Goal: Information Seeking & Learning: Learn about a topic

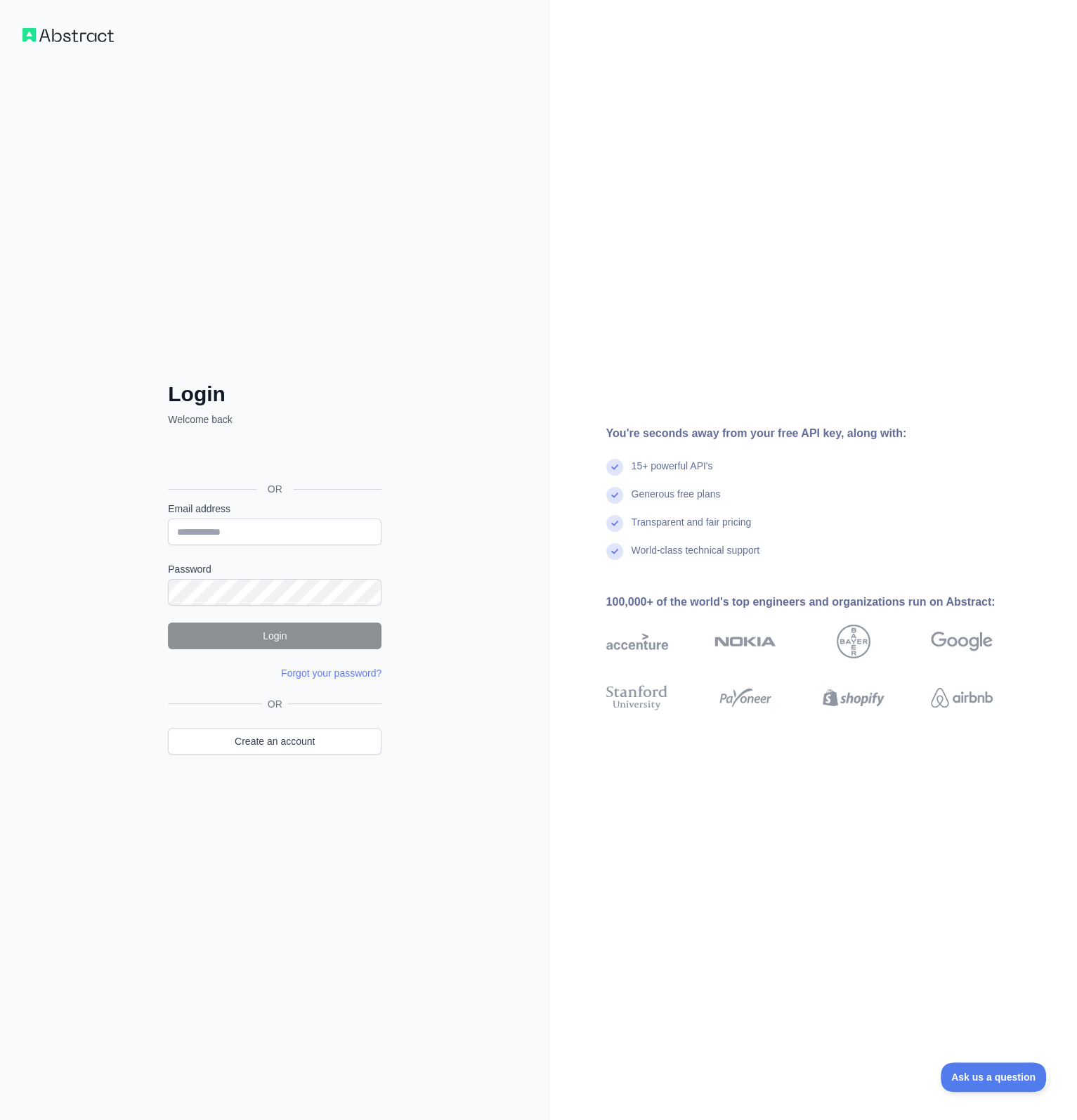
click at [329, 461] on div "Logi sisse Google’i kontoga. Avaneb uuel vahelehel" at bounding box center [273, 458] width 211 height 31
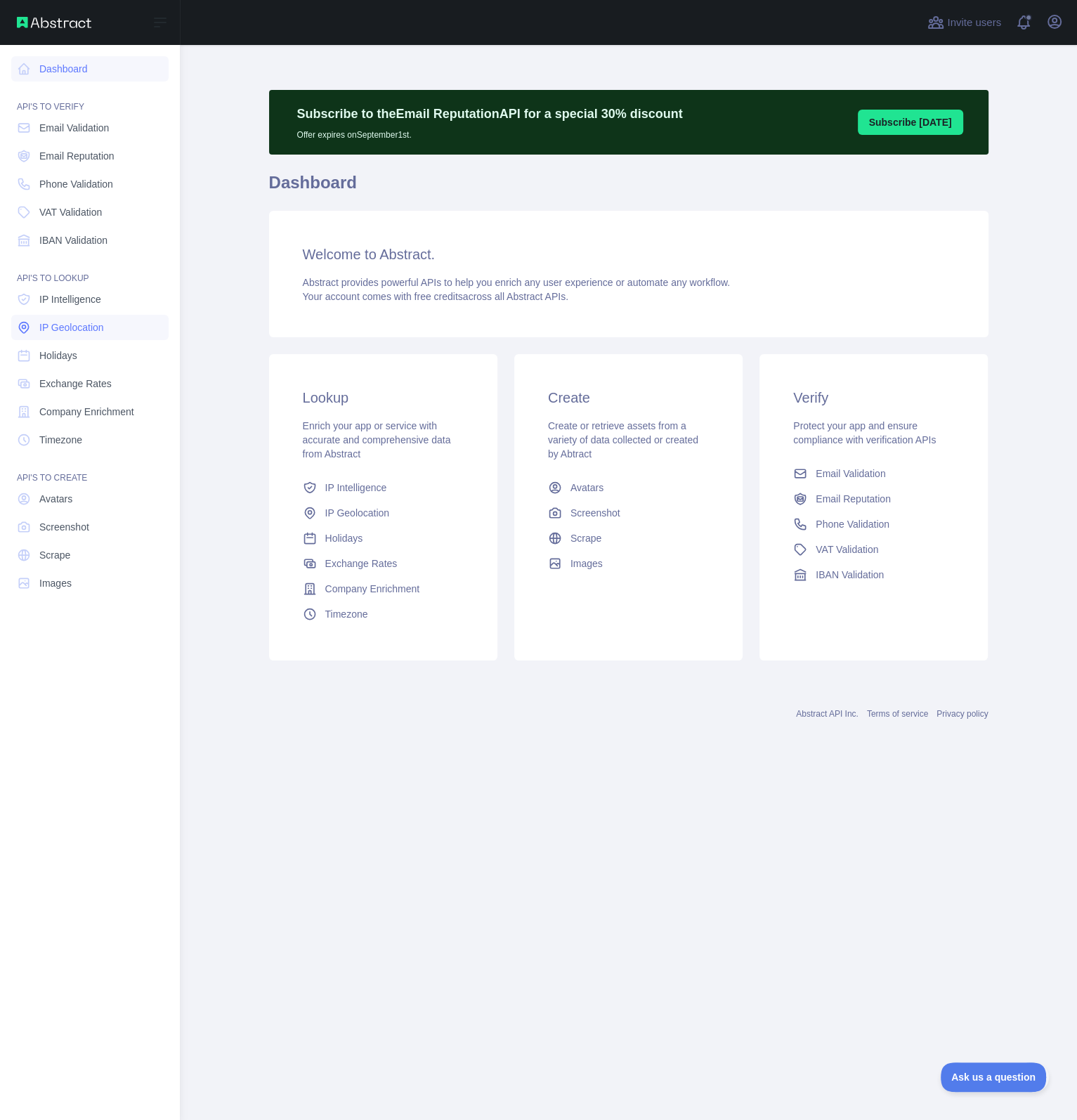
click at [86, 323] on span "IP Geolocation" at bounding box center [71, 327] width 65 height 14
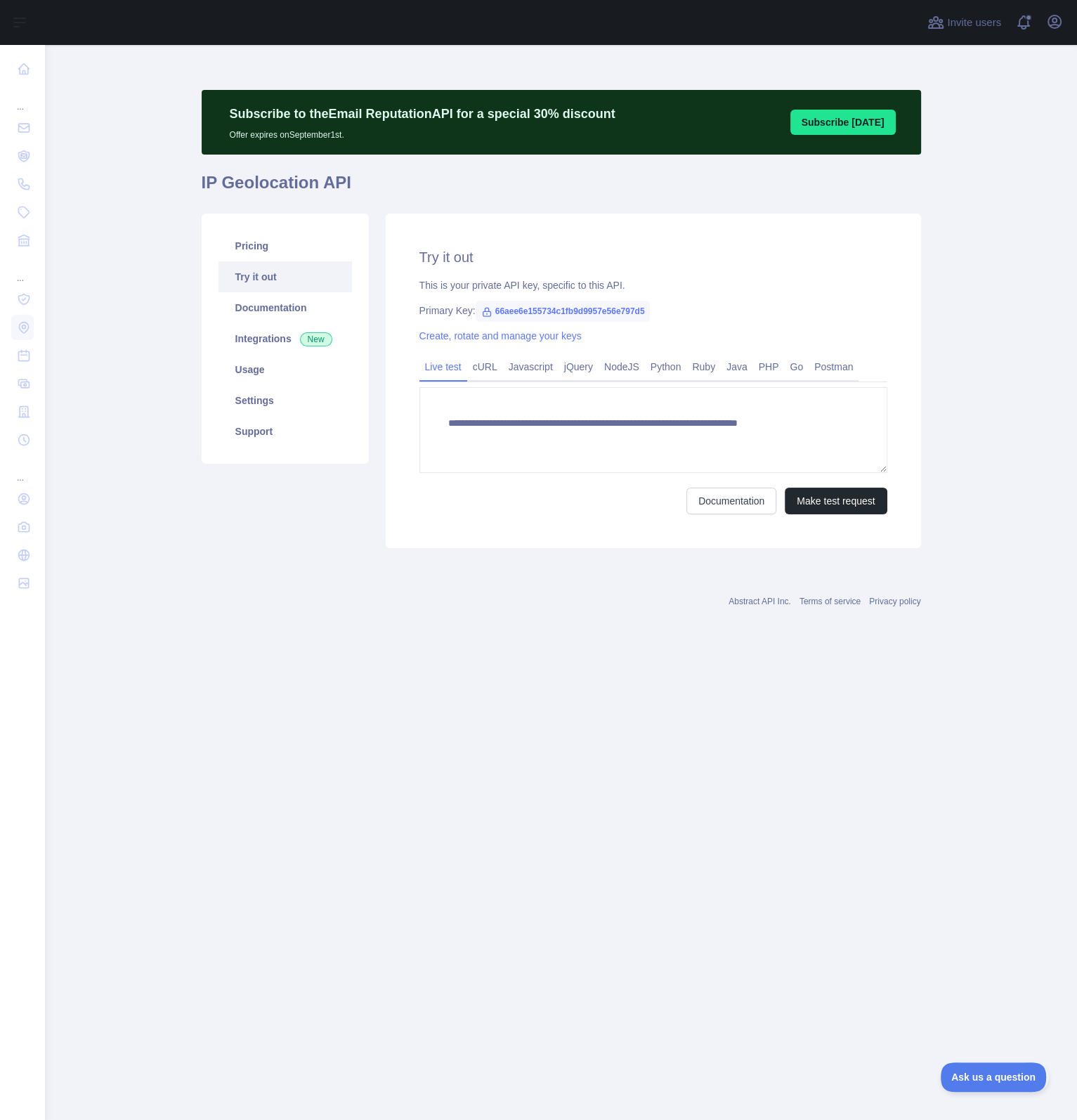
type textarea "**********"
click at [281, 248] on link "Pricing" at bounding box center [285, 246] width 134 height 31
